Goal: Check status: Check status

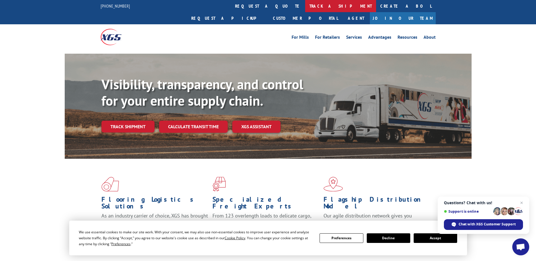
click at [305, 7] on link "track a shipment" at bounding box center [340, 6] width 71 height 12
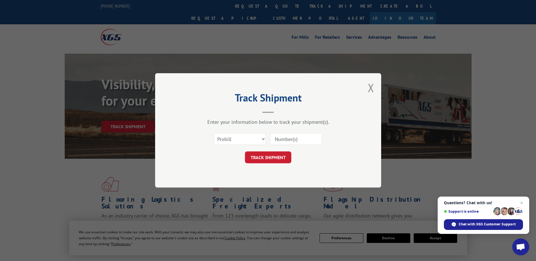
click at [309, 142] on input at bounding box center [296, 139] width 52 height 12
type input "16779612"
click at [270, 158] on button "TRACK SHIPMENT" at bounding box center [268, 158] width 46 height 12
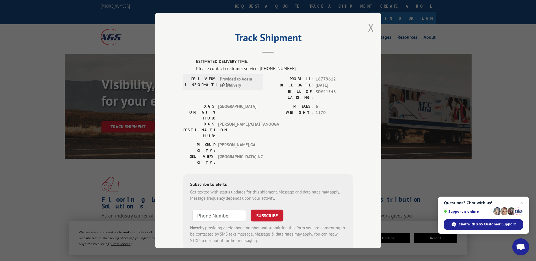
click at [368, 27] on button "Close modal" at bounding box center [371, 27] width 6 height 15
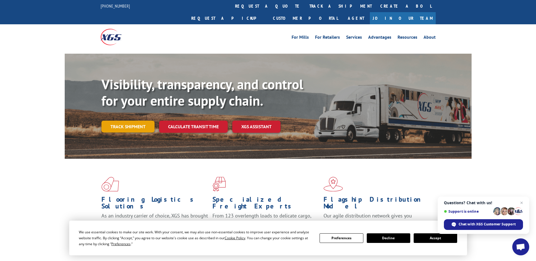
click at [133, 121] on link "Track shipment" at bounding box center [127, 127] width 53 height 12
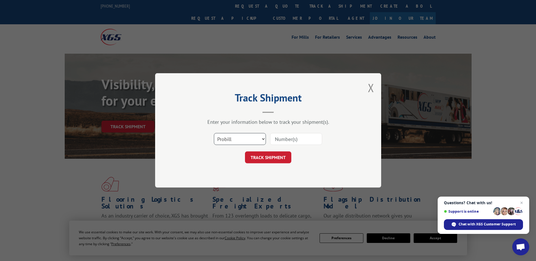
click at [262, 139] on select "Select category... Probill BOL PO" at bounding box center [240, 139] width 52 height 12
click at [214, 133] on select "Select category... Probill BOL PO" at bounding box center [240, 139] width 52 height 12
click at [302, 140] on input at bounding box center [296, 139] width 52 height 12
type input "16779612"
click at [270, 159] on button "TRACK SHIPMENT" at bounding box center [268, 158] width 46 height 12
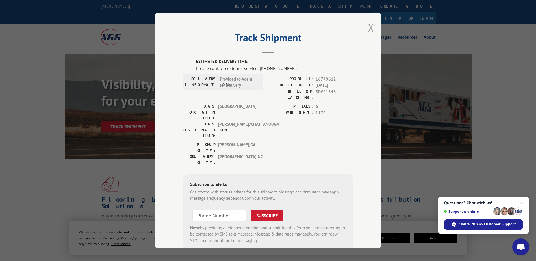
click at [369, 29] on button "Close modal" at bounding box center [371, 27] width 6 height 15
